Goal: Task Accomplishment & Management: Manage account settings

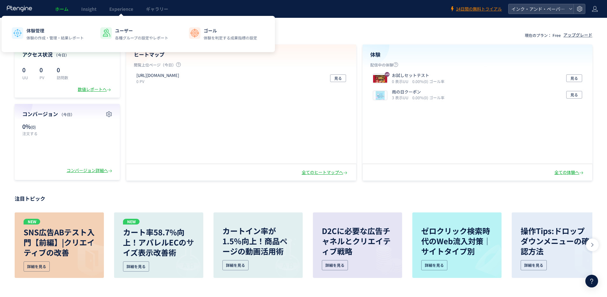
click at [112, 12] on span "Experience" at bounding box center [121, 9] width 24 height 6
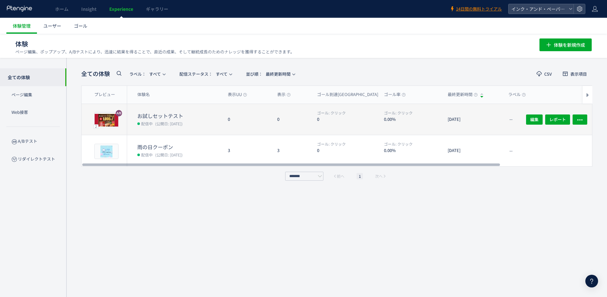
click at [193, 123] on dd "配信中 (公開日: [DATE])" at bounding box center [179, 123] width 85 height 8
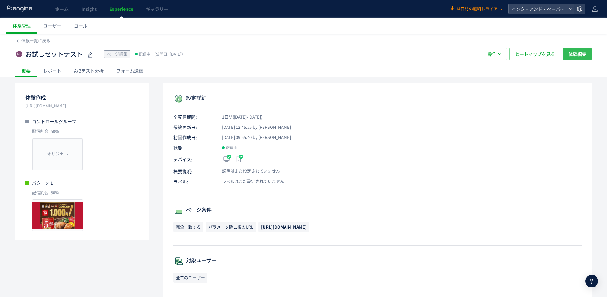
click at [578, 54] on span "体験編集" at bounding box center [577, 54] width 18 height 13
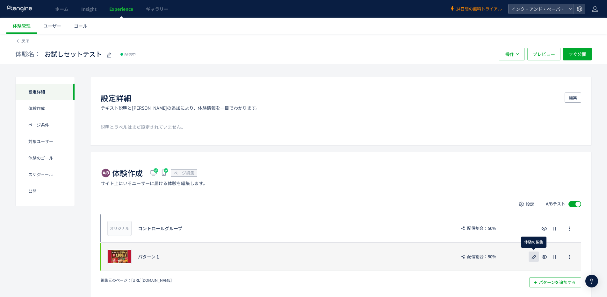
click at [538, 256] on button "button" at bounding box center [533, 257] width 10 height 10
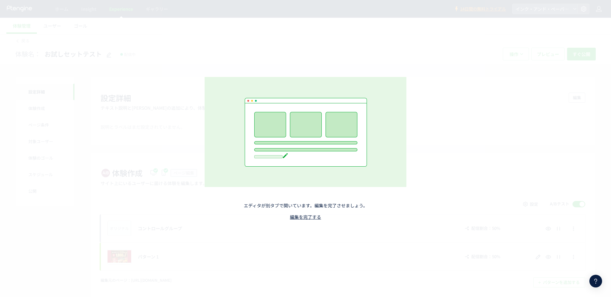
click at [299, 56] on div "エディタが別タブで開いています。編集を完了させましょう。 編集を完了する" at bounding box center [306, 148] width 282 height 207
click at [273, 37] on div "エディタが別タブで開いています。編集を完了させましょう。 編集を完了する" at bounding box center [305, 148] width 611 height 297
